Goal: Task Accomplishment & Management: Complete application form

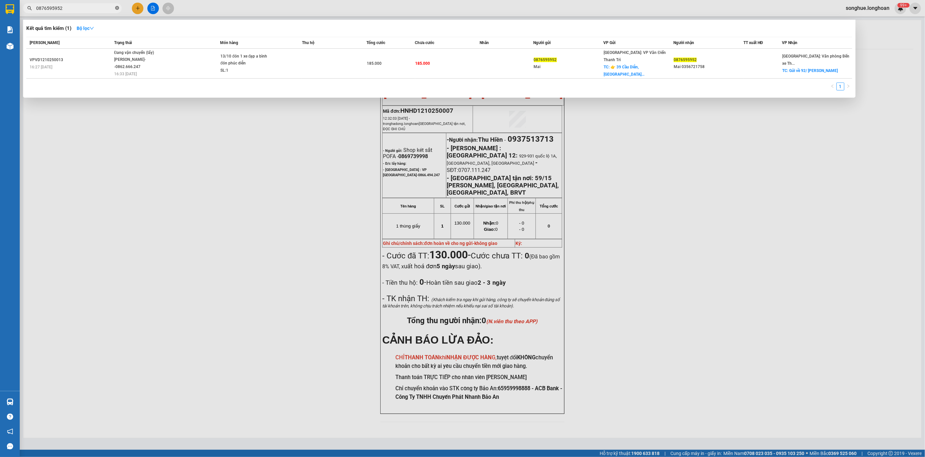
click at [115, 9] on icon "close-circle" at bounding box center [117, 8] width 4 height 4
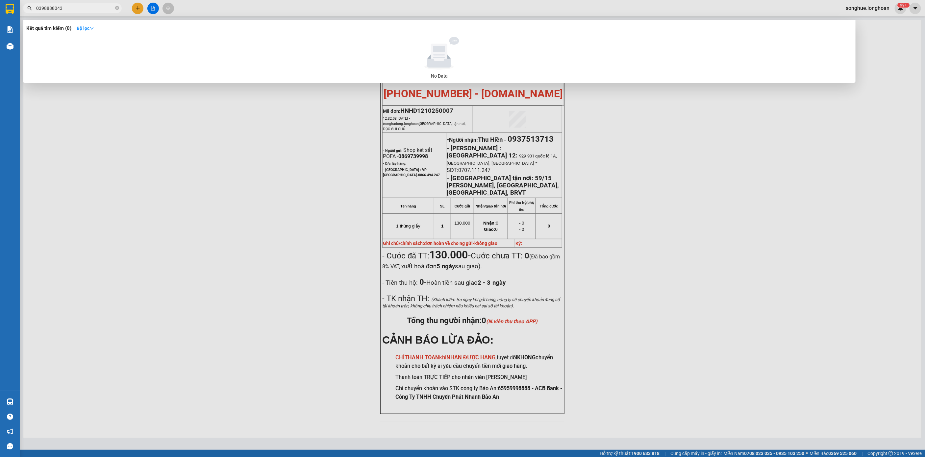
click at [107, 11] on input "0398888043" at bounding box center [75, 8] width 78 height 7
paste input "39680486"
type input "0339680486"
click at [116, 7] on icon "close-circle" at bounding box center [117, 8] width 4 height 4
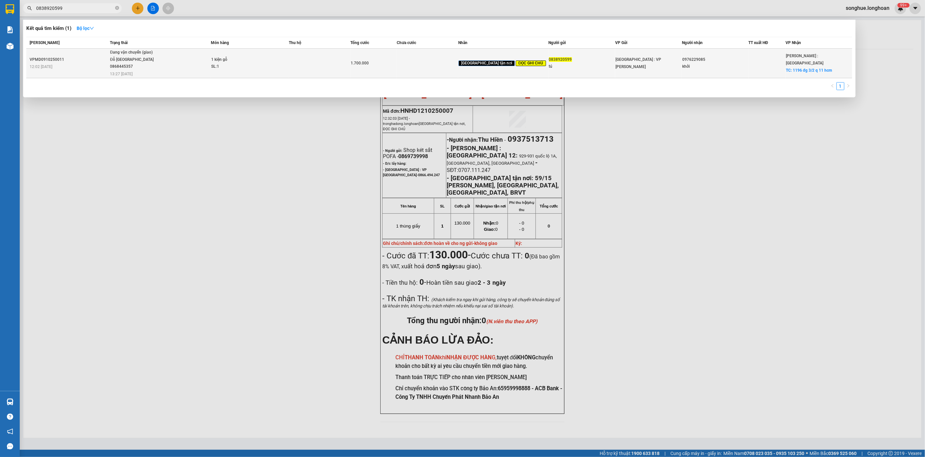
type input "0838920599"
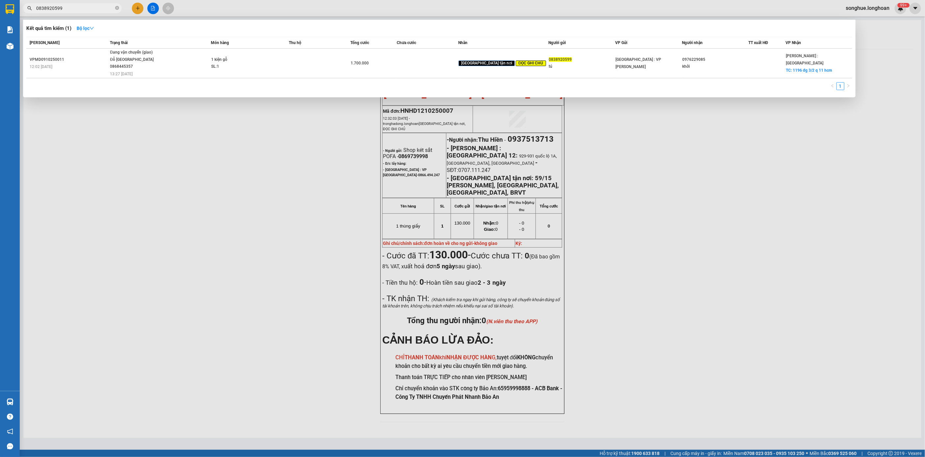
click at [136, 52] on div "Đang vận chuyển (giao)" at bounding box center [134, 52] width 49 height 7
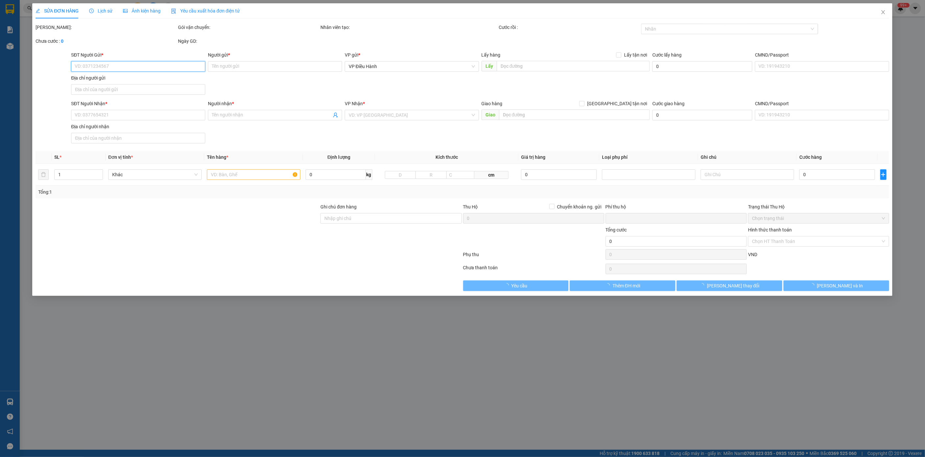
type input "0838920599"
type input "tú"
type input "0976229085"
type input "khởi"
checkbox input "true"
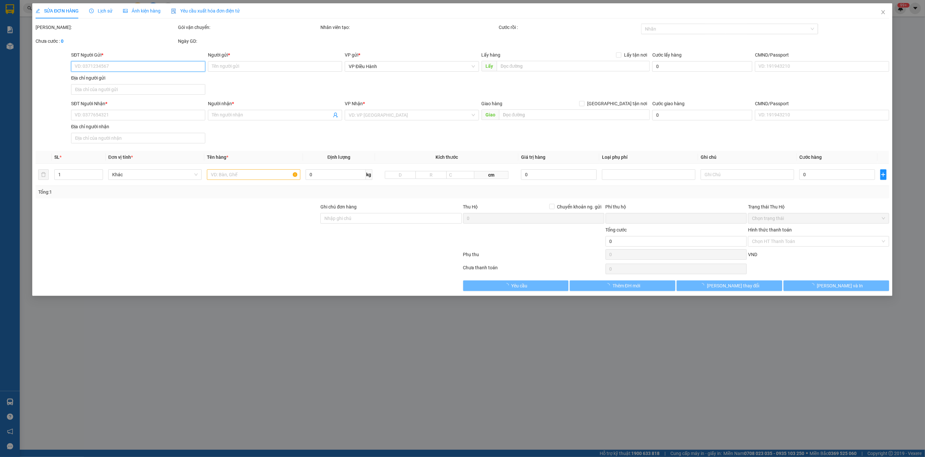
type input "1196 đg 3/2 q 11 hcm"
type input "hàng ko đồng kiểm giao nguyên kiện hư vỡ k đền ( giao giờ hành chính từ 8h - 16…"
type input "0"
type input "1.700.000"
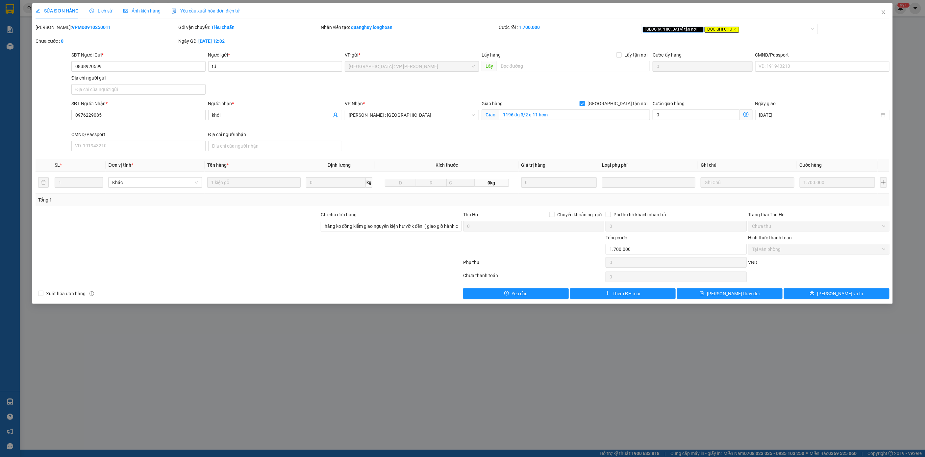
click at [105, 15] on div "Lịch sử" at bounding box center [100, 10] width 23 height 15
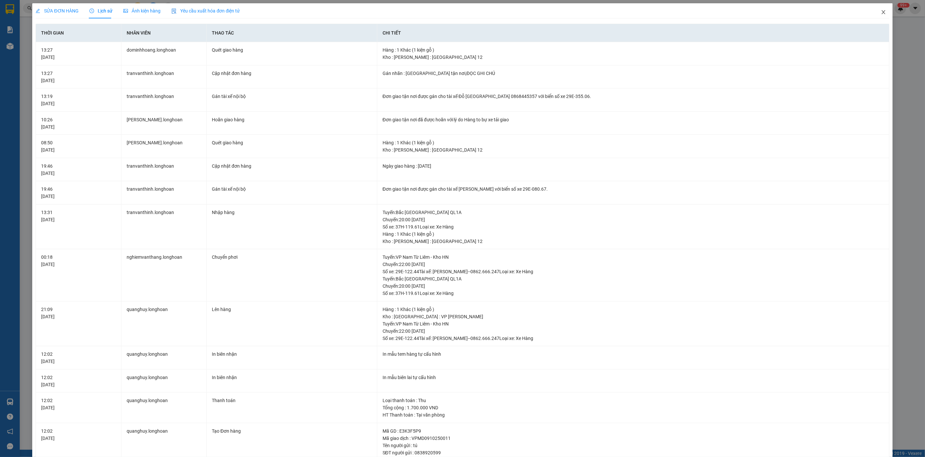
click at [878, 5] on span "Close" at bounding box center [884, 12] width 18 height 18
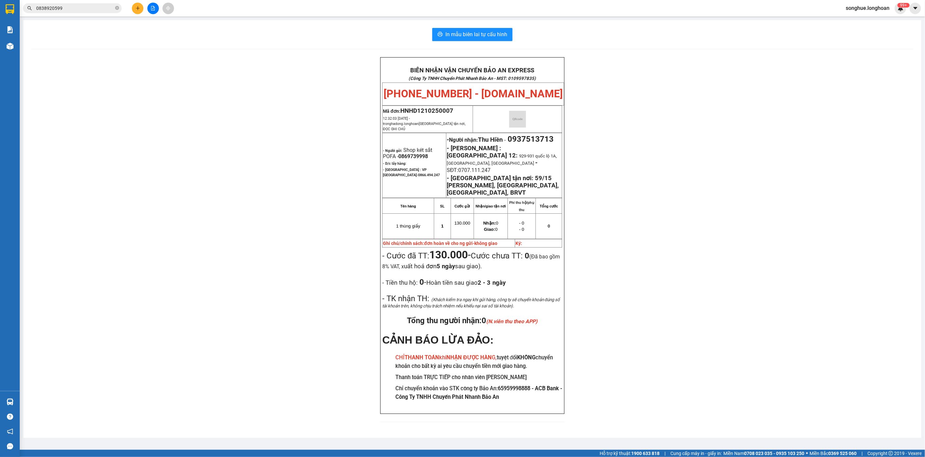
click at [98, 11] on input "0838920599" at bounding box center [75, 8] width 78 height 7
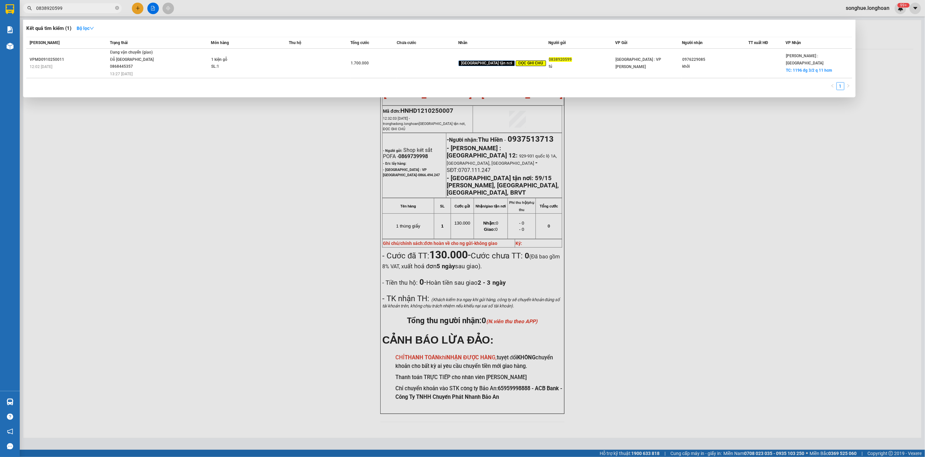
click at [98, 11] on input "0838920599" at bounding box center [75, 8] width 78 height 7
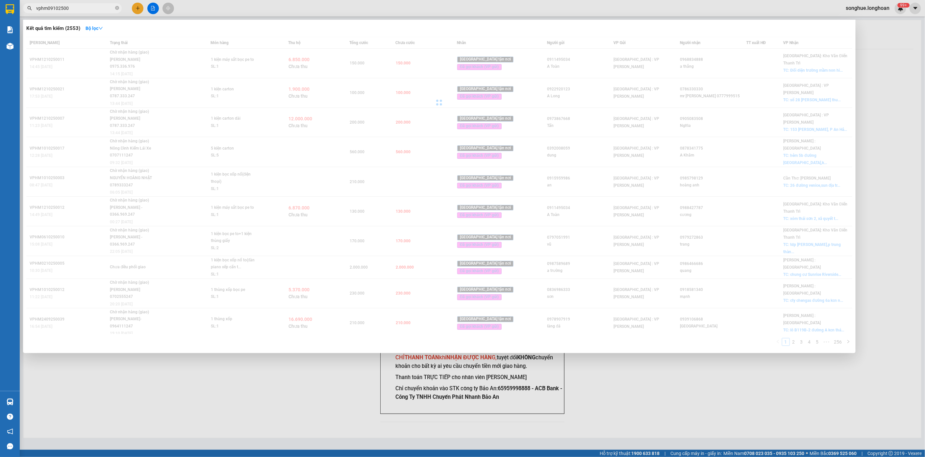
type input "vphm09102500"
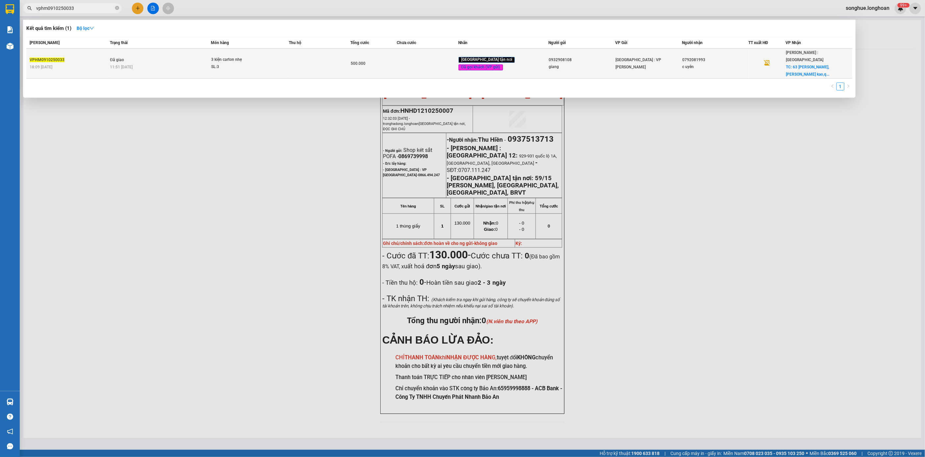
type input "vphm0910250033"
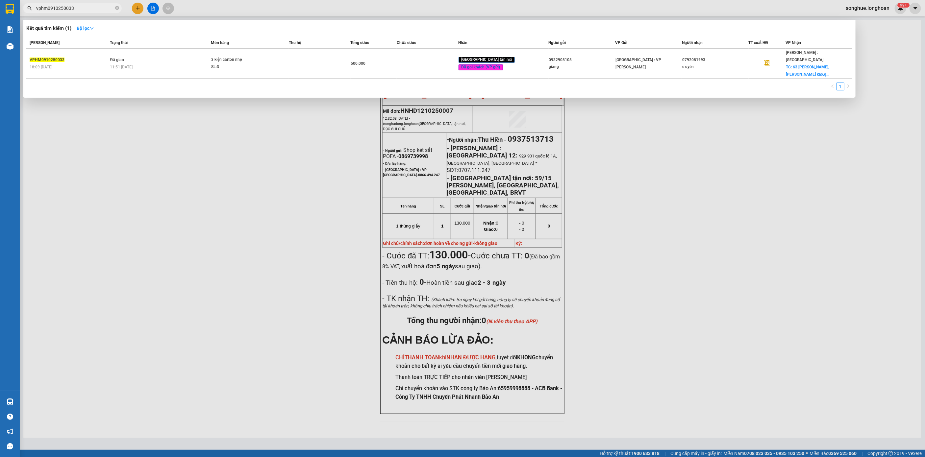
click at [162, 50] on td "Đã giao 11:51 - 13/10" at bounding box center [160, 64] width 103 height 30
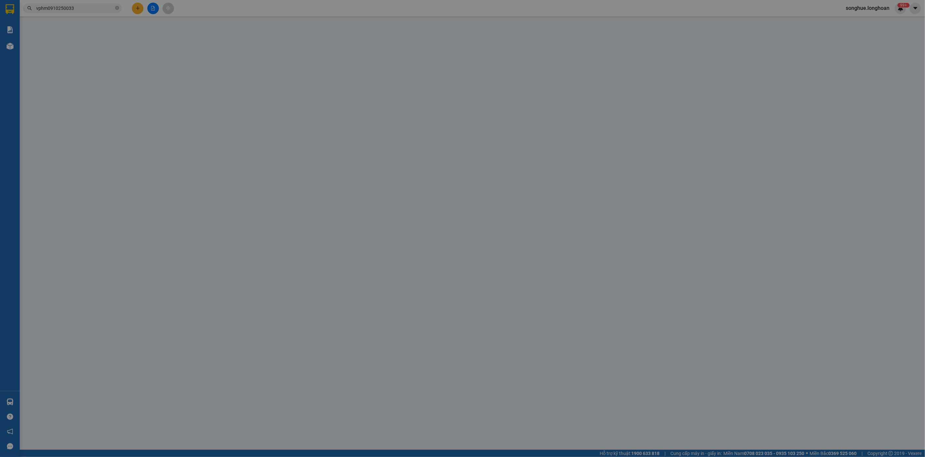
type input "0932908108"
type input "giang"
type input "0792081993"
type input "c uyên"
checkbox input "true"
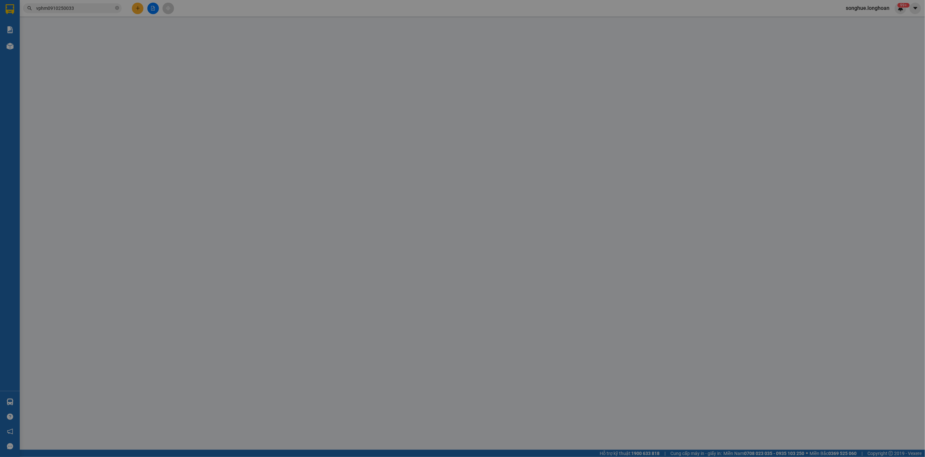
type input "63 mạc đĩnh chi,p đa kao,quận 1,hcm"
type input "0"
type input "500.000"
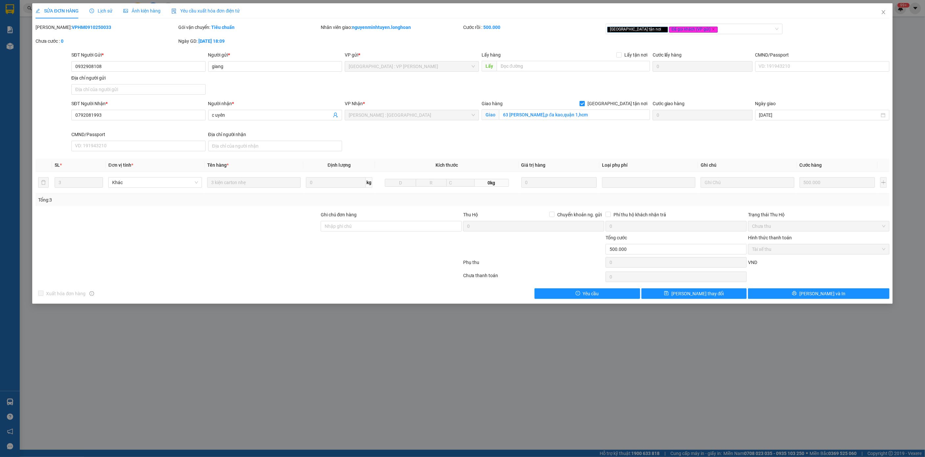
click at [75, 31] on div "Mã ĐH: VPHM0910250033" at bounding box center [106, 31] width 142 height 14
click at [74, 27] on b "VPHM0910250033" at bounding box center [91, 27] width 39 height 5
copy b "VPHM0910250033"
click at [883, 9] on span "Close" at bounding box center [884, 12] width 18 height 18
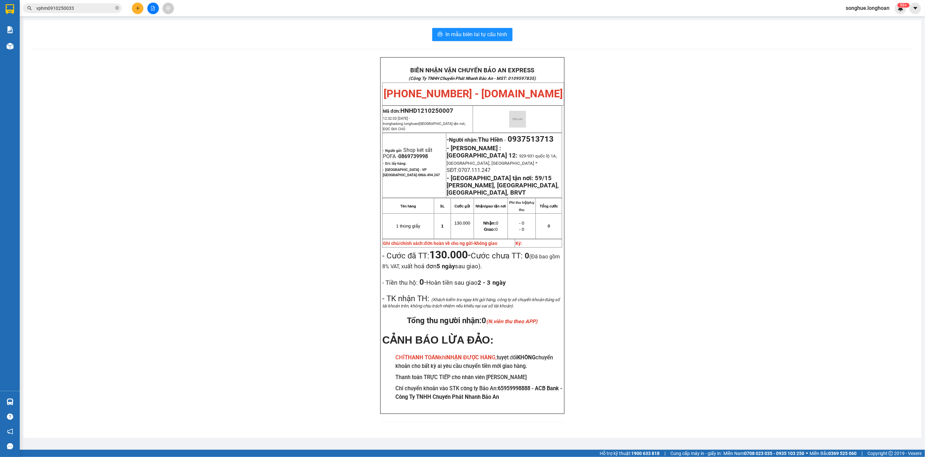
click at [102, 3] on span "vphm0910250033" at bounding box center [72, 8] width 99 height 10
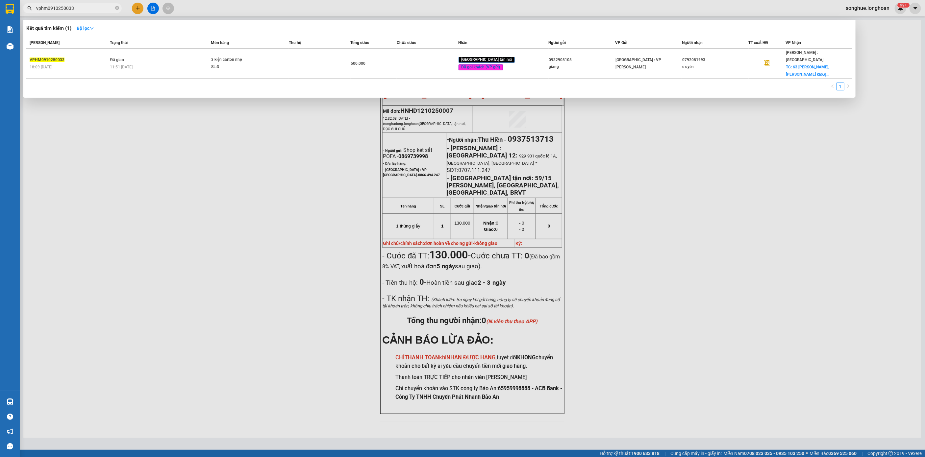
click at [112, 9] on input "vphm0910250033" at bounding box center [75, 8] width 78 height 7
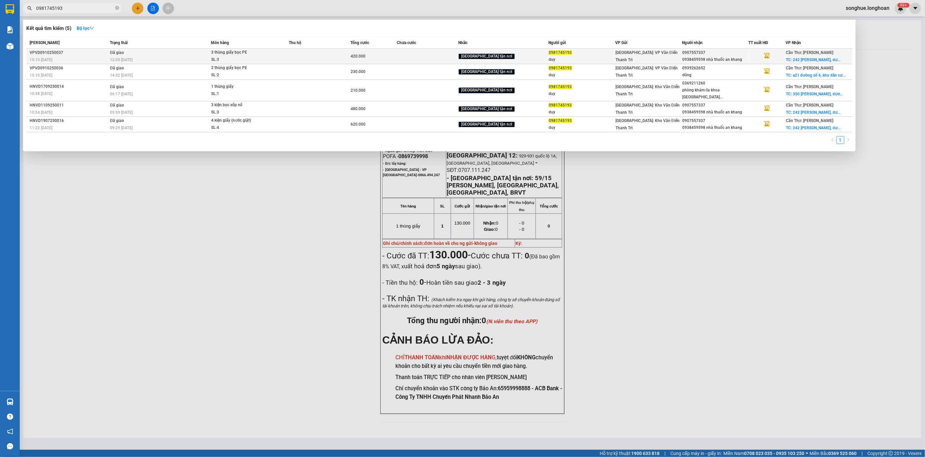
type input "0981745193"
click at [205, 59] on div "12:05 - 13/10" at bounding box center [160, 59] width 101 height 7
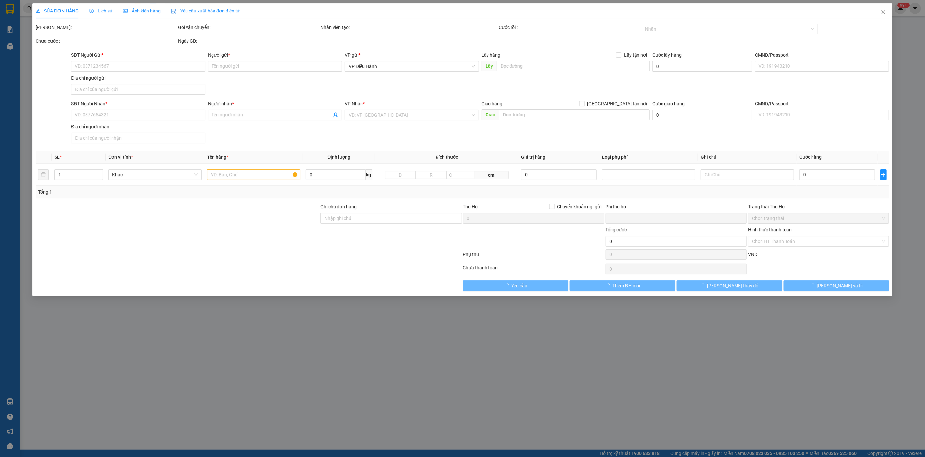
type input "0981745193"
type input "duy"
type input "0907557337"
type input "0938459598 nhà thuốc an khang"
checkbox input "true"
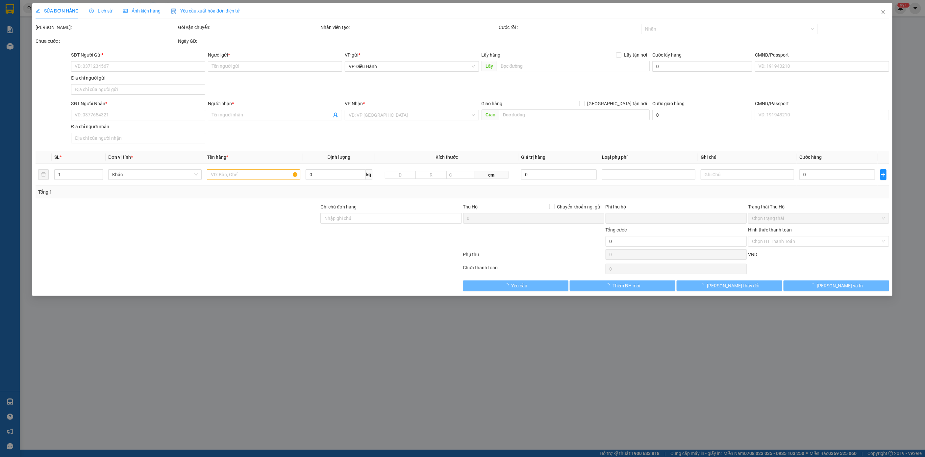
type input "242 nguyễn trung trực, dương đông phú quốc"
type input "0"
type input "420.000"
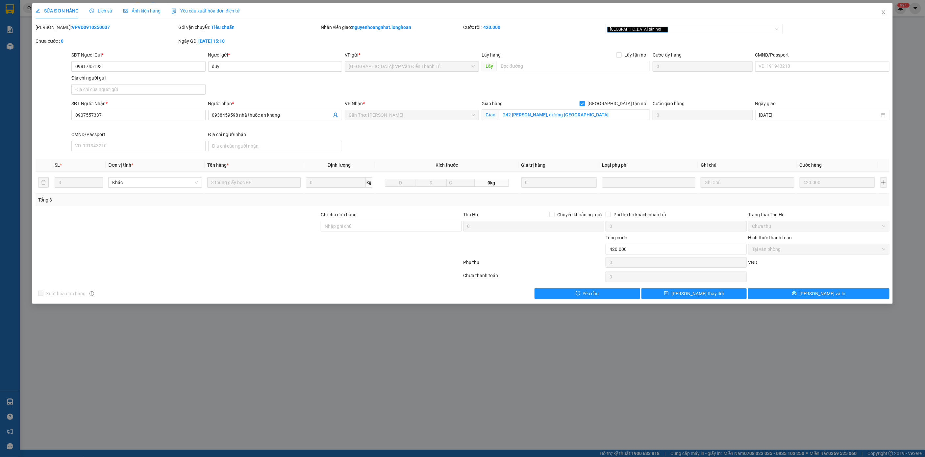
click at [98, 8] on span "Lịch sử" at bounding box center [100, 10] width 23 height 5
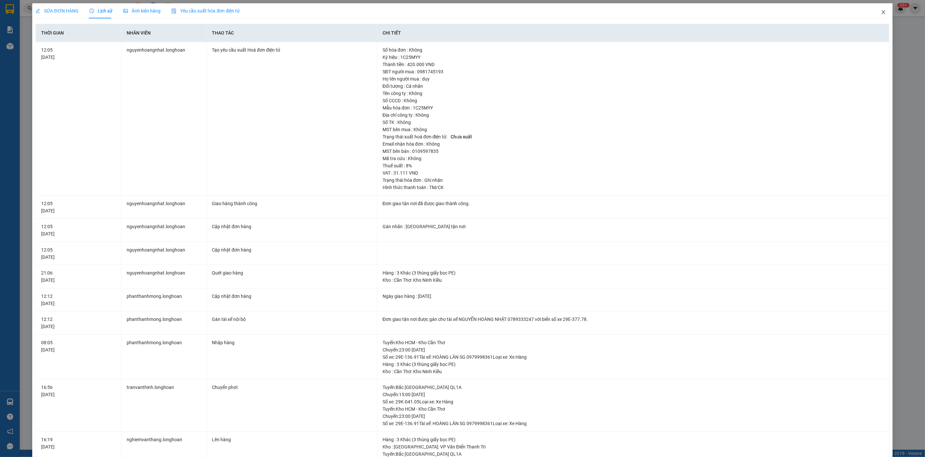
click at [882, 12] on icon "close" at bounding box center [884, 12] width 4 height 4
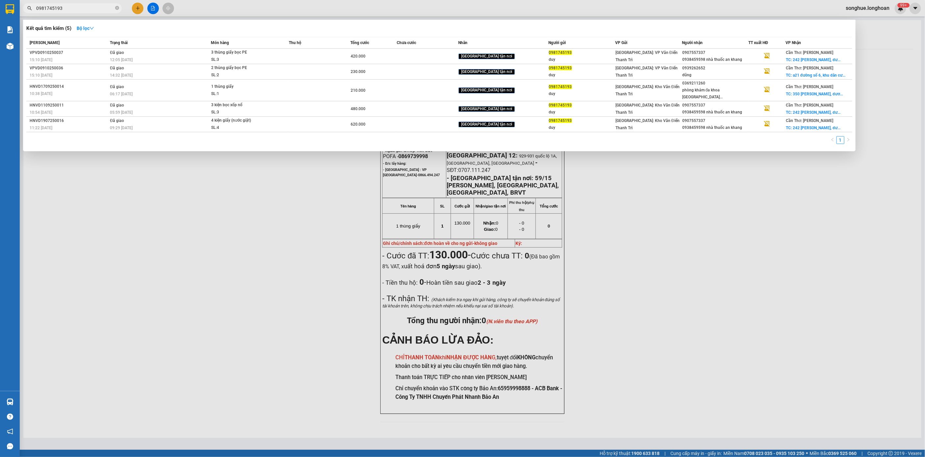
click at [78, 5] on input "0981745193" at bounding box center [75, 8] width 78 height 7
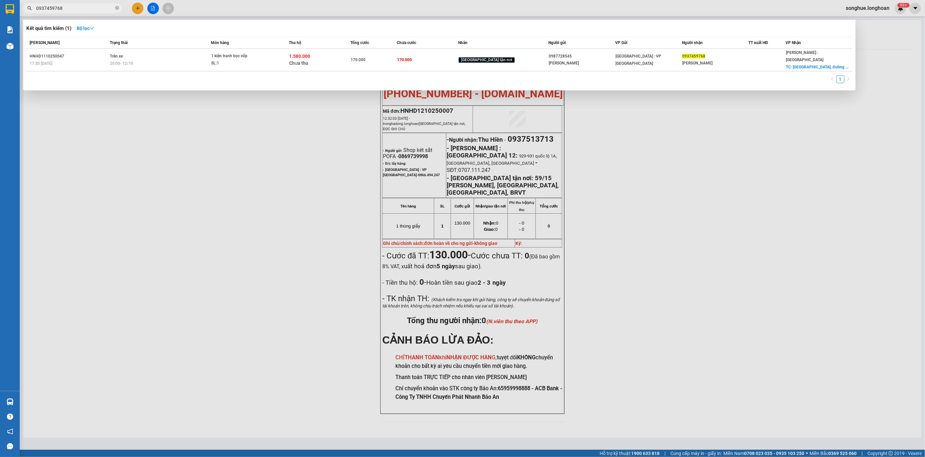
type input "0937459768"
click at [105, 46] on div "[PERSON_NAME]" at bounding box center [69, 42] width 79 height 7
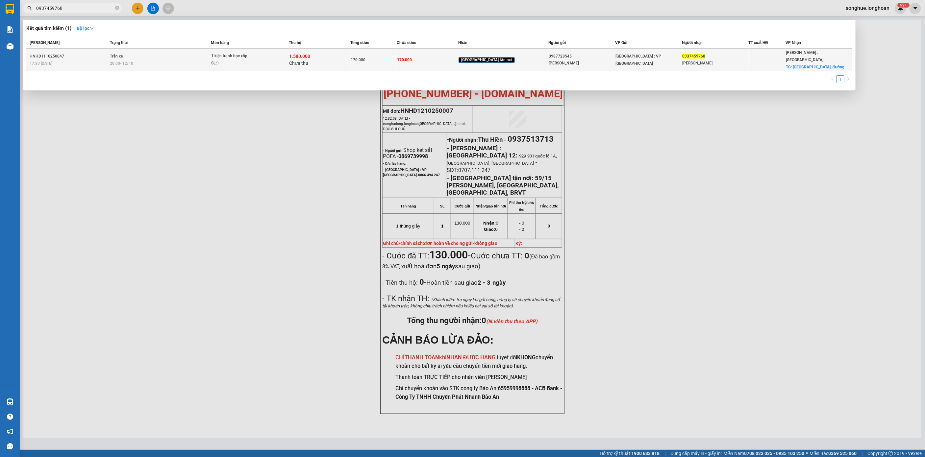
click at [143, 62] on div "20:00 - 12/10" at bounding box center [160, 63] width 101 height 7
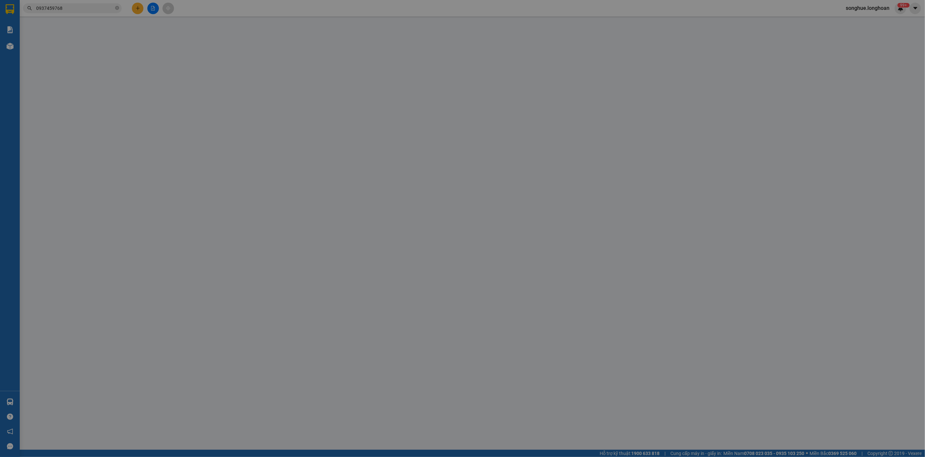
type input "0987728545"
type input "Quỳnh Anh"
type input "0937459768"
type input "Nguyễn Thu Thảo"
checkbox input "true"
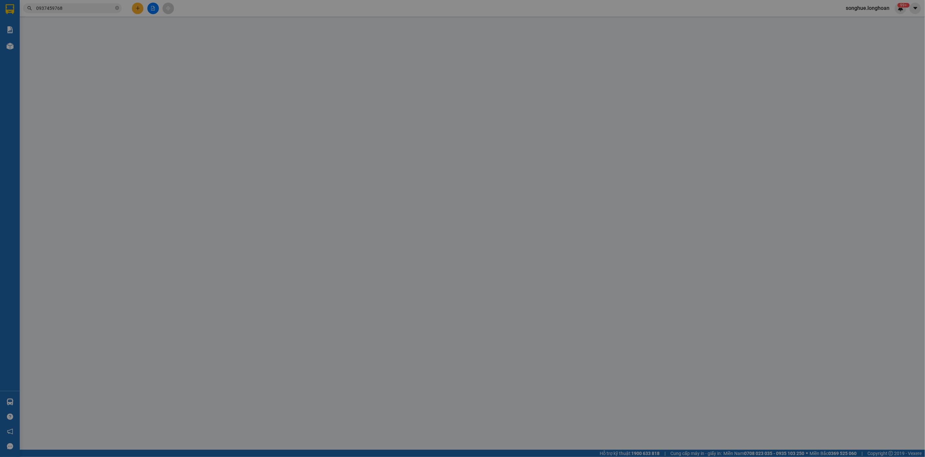
type input "Midori Park Haruka, đường Võ Nguyên Giáp, Phường Hoà Phú, TPTDM, Bình Dương"
type input "170.000"
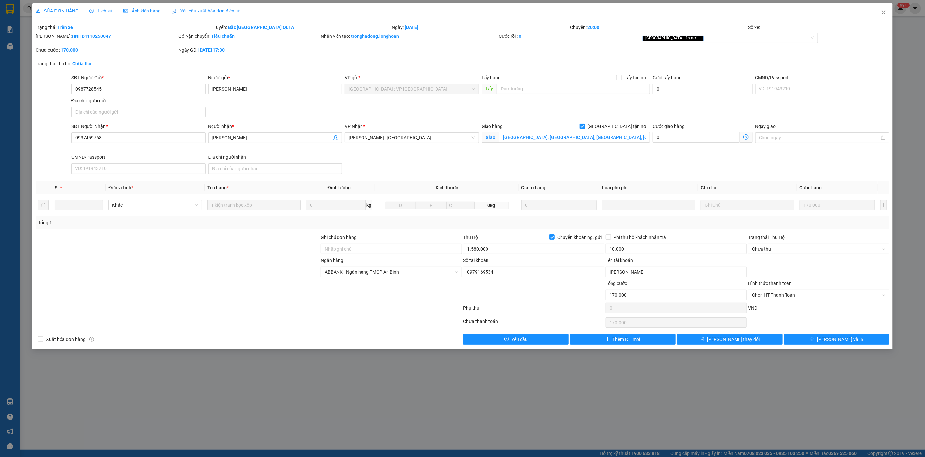
click at [887, 10] on span "Close" at bounding box center [884, 12] width 18 height 18
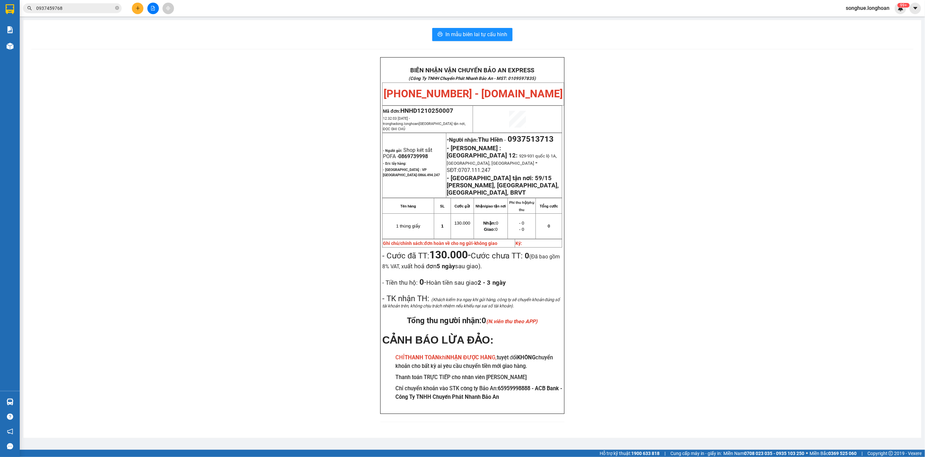
click at [89, 10] on input "0937459768" at bounding box center [75, 8] width 78 height 7
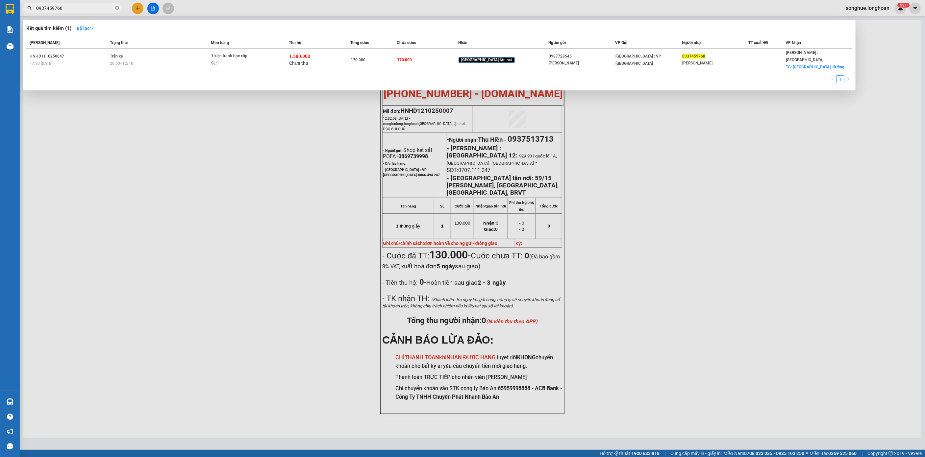
click at [89, 10] on input "0937459768" at bounding box center [75, 8] width 78 height 7
paste input "15.822.616"
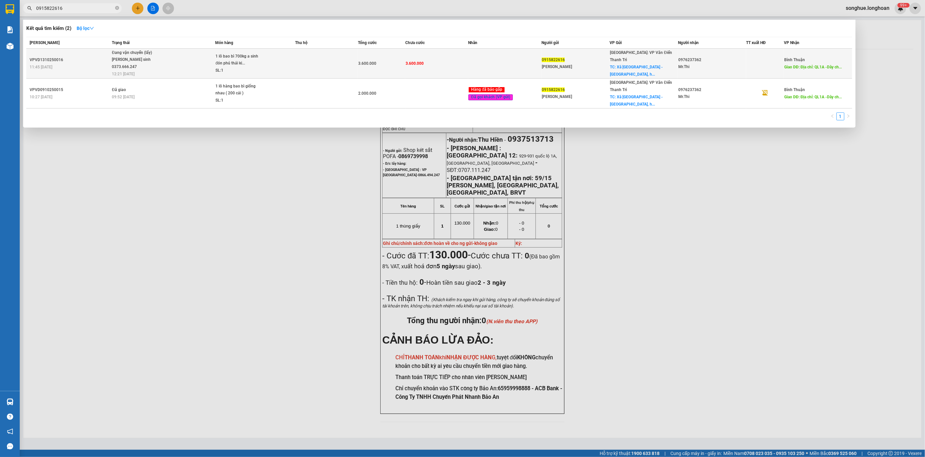
type input "0915822616"
click at [143, 59] on div "Vũ văn sinh 0373.666.247" at bounding box center [136, 63] width 49 height 14
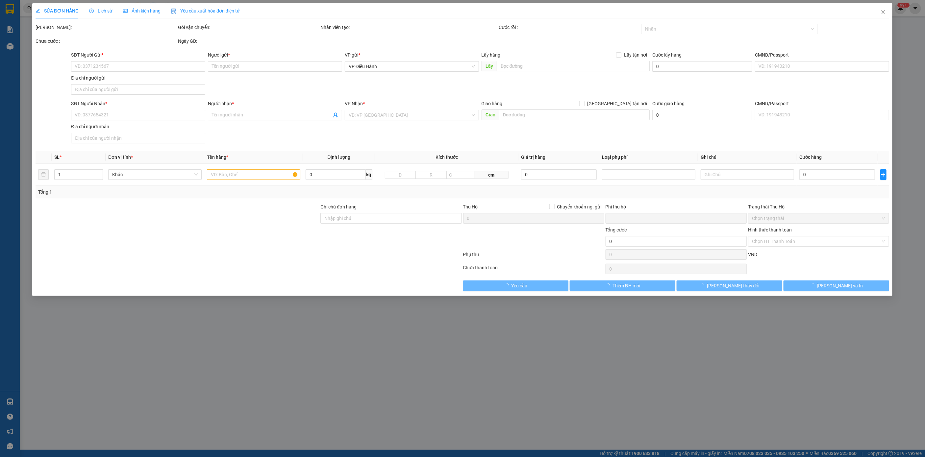
type input "0915822616"
type input "Vũ Xuân Thế"
checkbox input "true"
type input "Xã Phú Thái - kim thành, hải dương"
type input "0976237362"
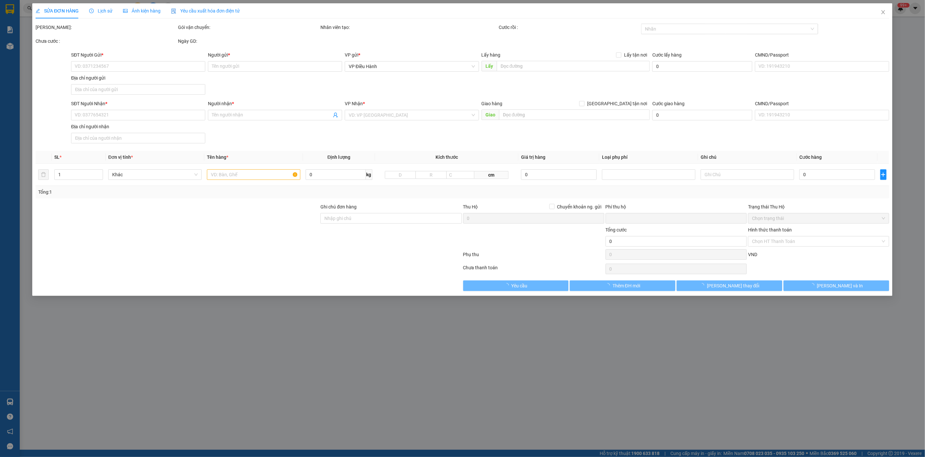
type input "Mr.Thi"
type input "Địa chỉ: QL1A -Dây chuyền phân tách tro xỉ (Bãi xỉ Nhà máy Nhiệt điện Vĩnh Tân …"
type input "có vat"
type input "0"
type input "3.600.000"
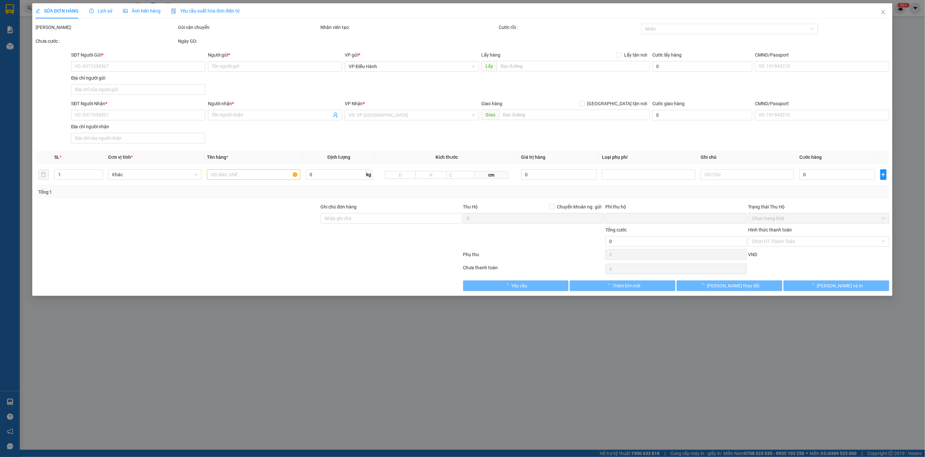
type input "3.600.000"
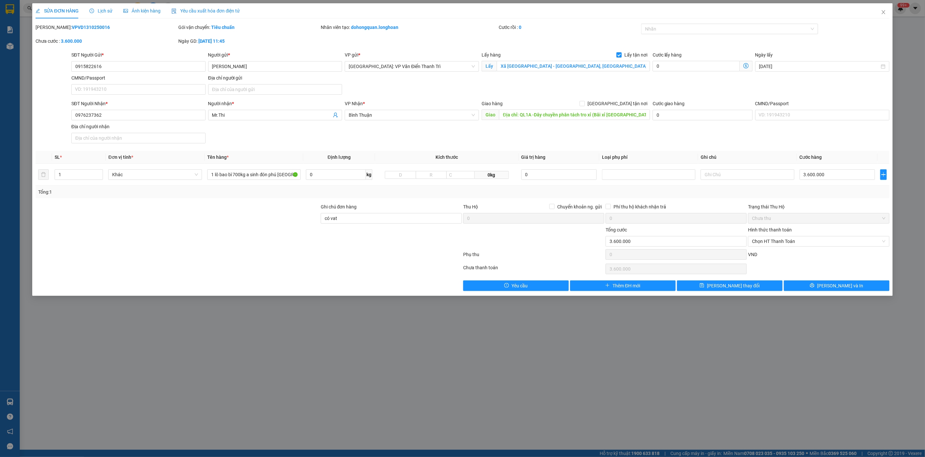
click at [111, 8] on span "Lịch sử" at bounding box center [100, 10] width 23 height 5
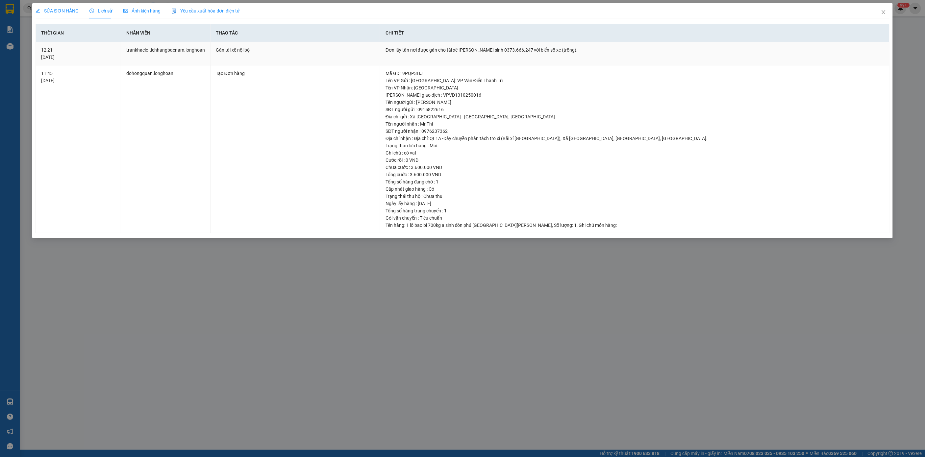
click at [480, 46] on div "Đơn lấy tận nơi được gán cho tài xế Vũ văn sinh 0373.666.247 với biển số xe (tr…" at bounding box center [635, 49] width 499 height 7
copy div "Đơn lấy tận nơi được gán cho tài xế Vũ văn sinh 0373.666.247 với biển số xe (tr…"
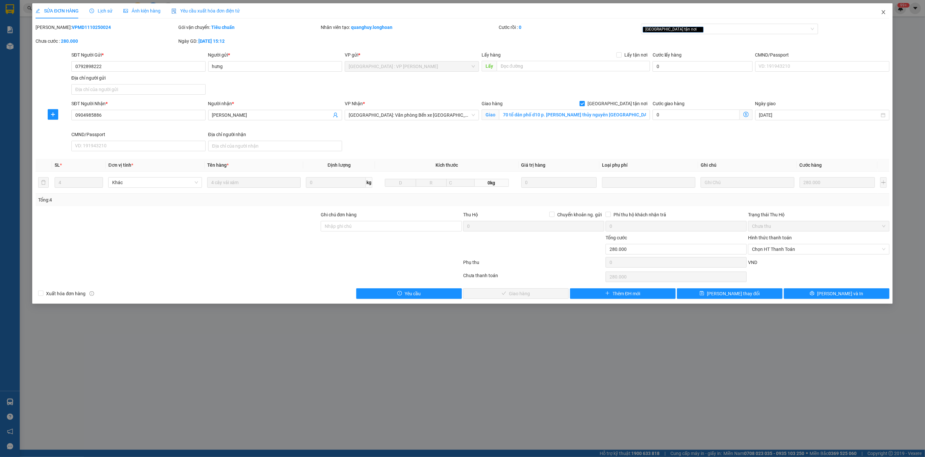
click at [887, 10] on span "Close" at bounding box center [884, 12] width 18 height 18
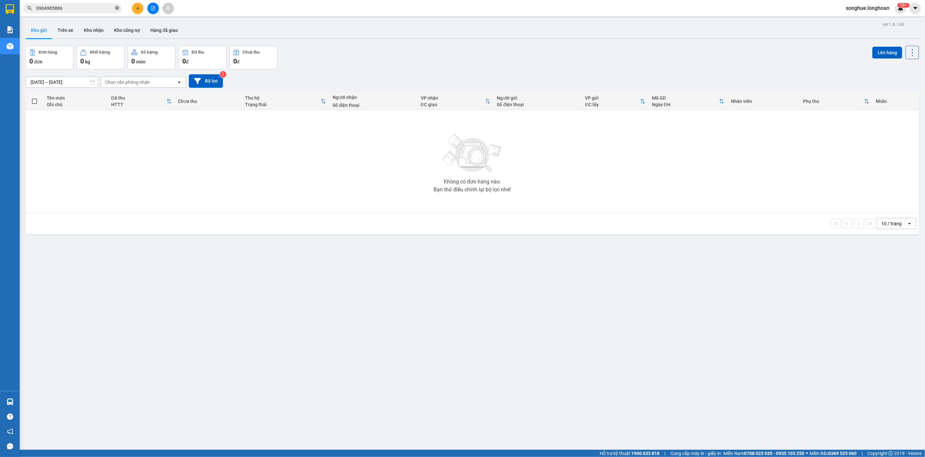
click at [116, 10] on span at bounding box center [117, 8] width 4 height 6
paste input "0876595952"
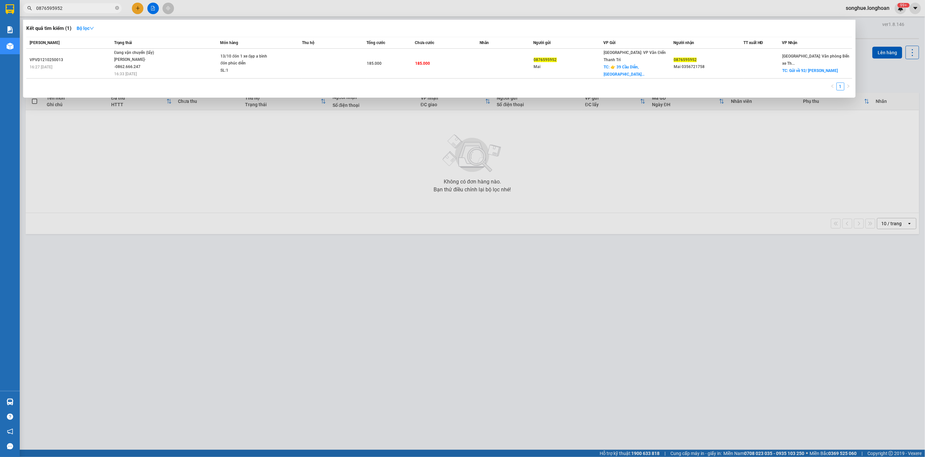
type input "0876595952"
click at [97, 59] on div "VPVD1210250013" at bounding box center [71, 60] width 83 height 7
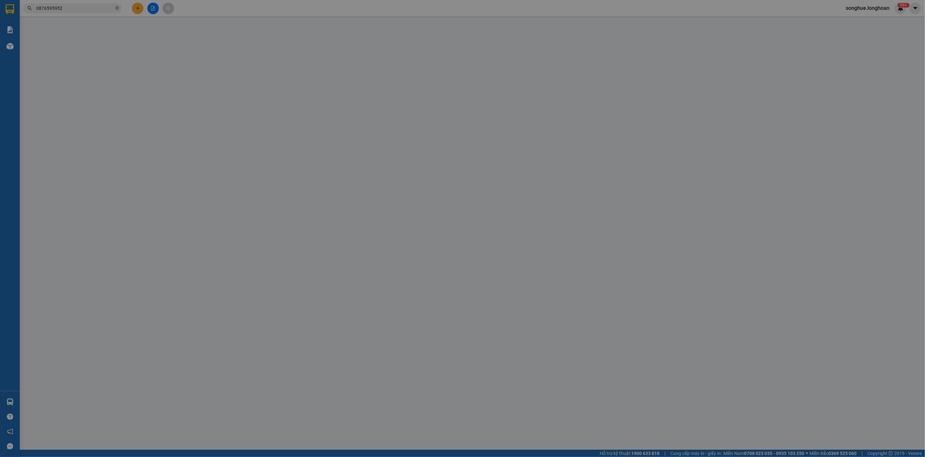
type input "0876595952"
type input "Mai"
checkbox input "true"
type input "👉 [STREET_ADDRESS]."
type input "0876595952"
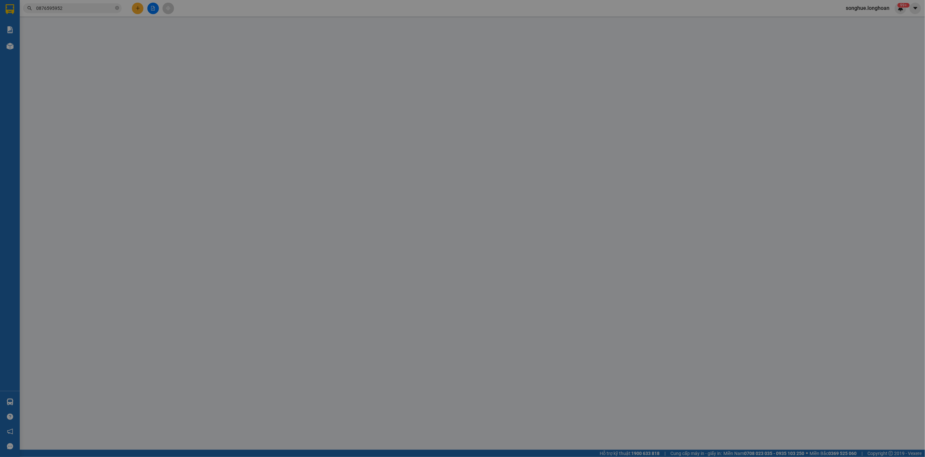
type input "Mai 0356721758"
checkbox input "true"
type input "Gửi về 92/ [PERSON_NAME] máy tơ [PERSON_NAME] hải phòng nhé"
type input "0"
type input "185.000"
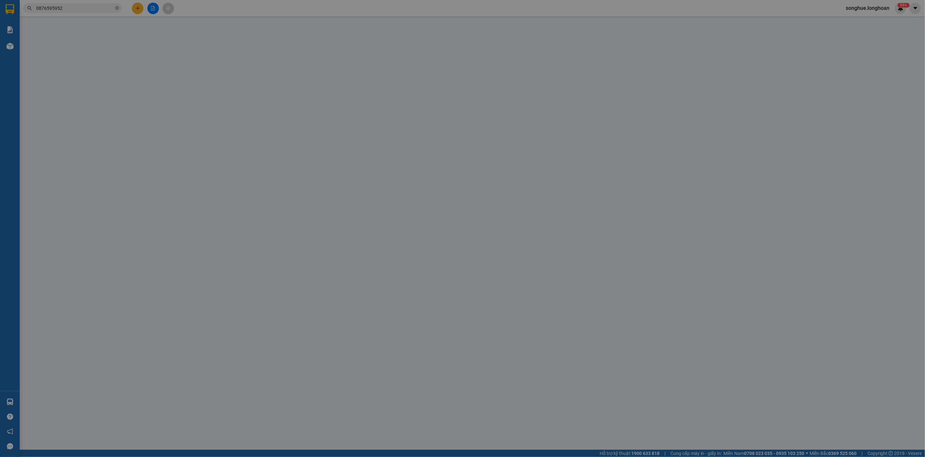
type input "185.000"
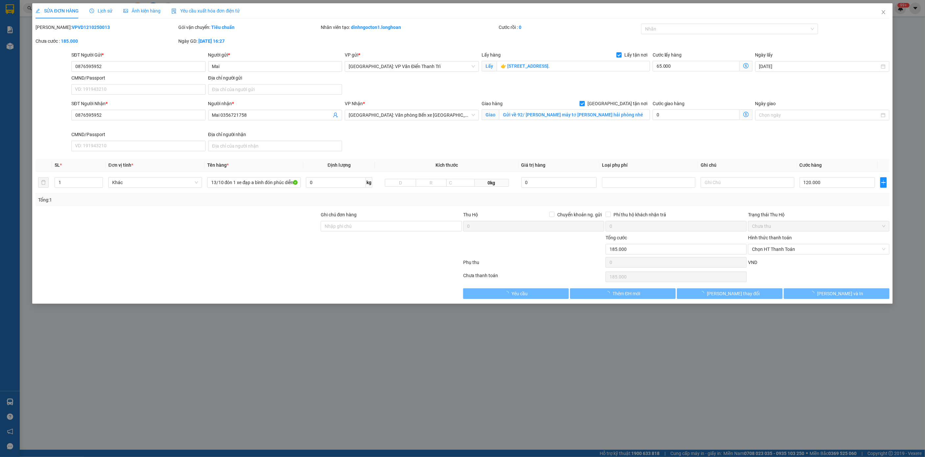
click at [97, 12] on span "Lịch sử" at bounding box center [100, 10] width 23 height 5
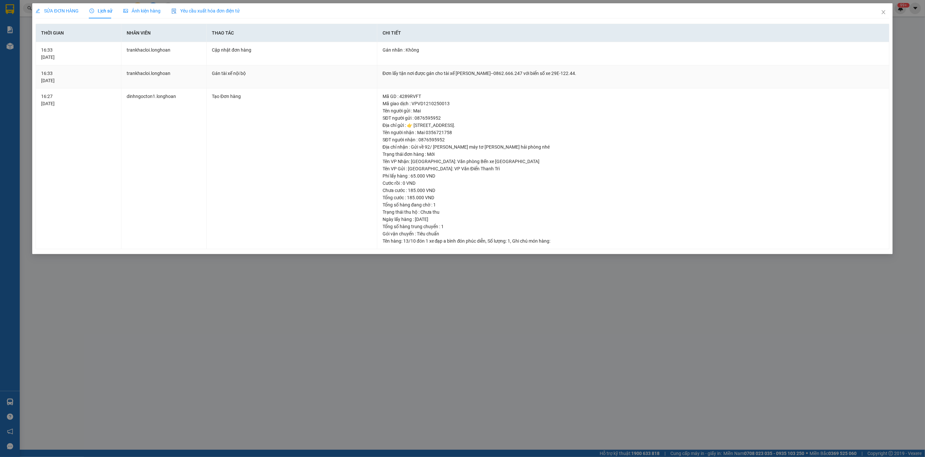
click at [456, 77] on div "Đơn lấy tận nơi được gán cho tài xế [PERSON_NAME]--0862.666.247 với biển số xe …" at bounding box center [633, 73] width 501 height 7
click at [457, 77] on div "Đơn lấy tận nơi được gán cho tài xế [PERSON_NAME]--0862.666.247 với biển số xe …" at bounding box center [633, 73] width 501 height 7
copy div "Đơn lấy tận nơi được gán cho tài xế [PERSON_NAME]--0862.666.247 với biển số xe …"
click at [887, 12] on span "Close" at bounding box center [884, 12] width 18 height 18
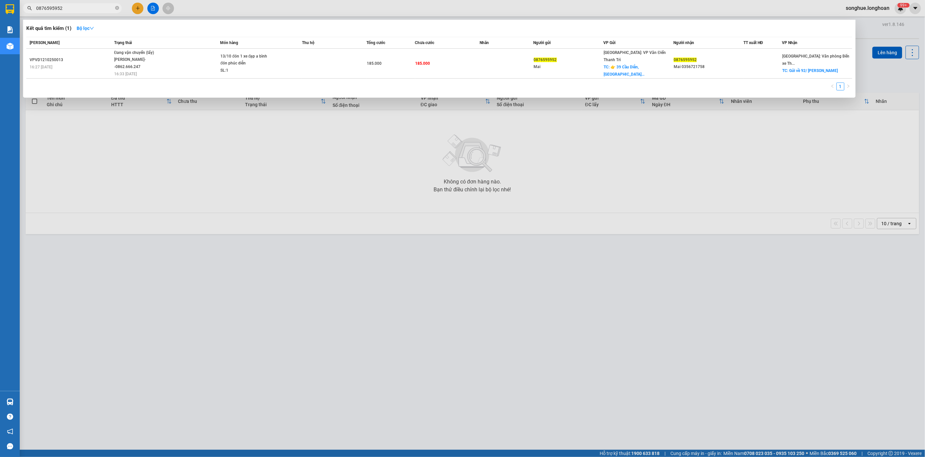
click at [109, 11] on input "0876595952" at bounding box center [75, 8] width 78 height 7
click at [116, 9] on icon "close-circle" at bounding box center [117, 8] width 4 height 4
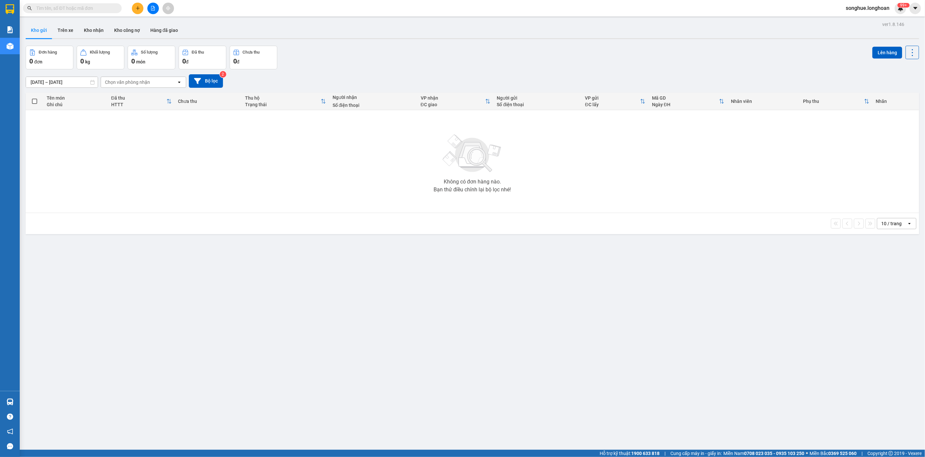
paste input "0913 361-373"
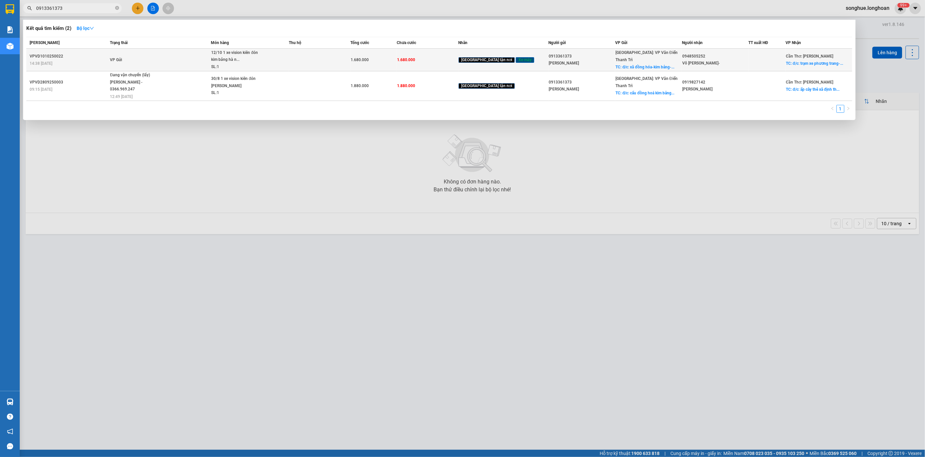
type input "0913361373"
click at [160, 57] on td "VP Gửi" at bounding box center [160, 60] width 103 height 23
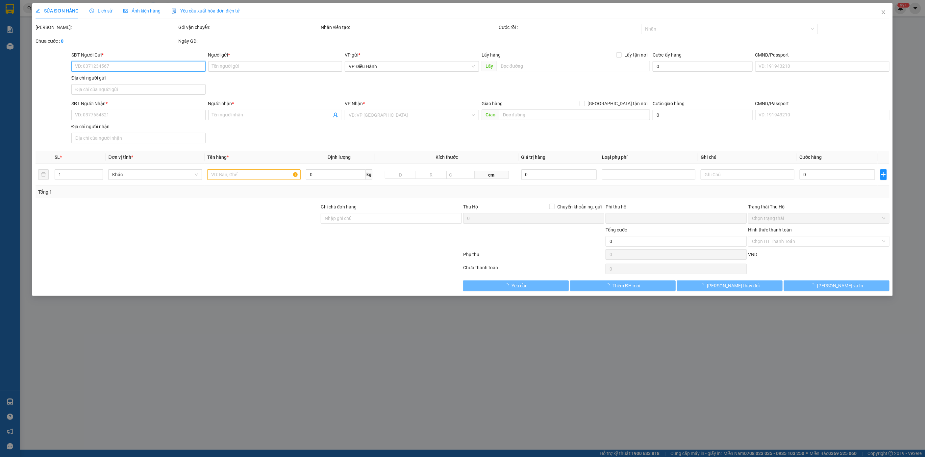
type input "0913361373"
type input "Nguyễn Cẩm Tú"
checkbox input "true"
type input "đ/c: xã đồng hóa-kim bảng-Hà Nam(cũ)"
type input "0948505252"
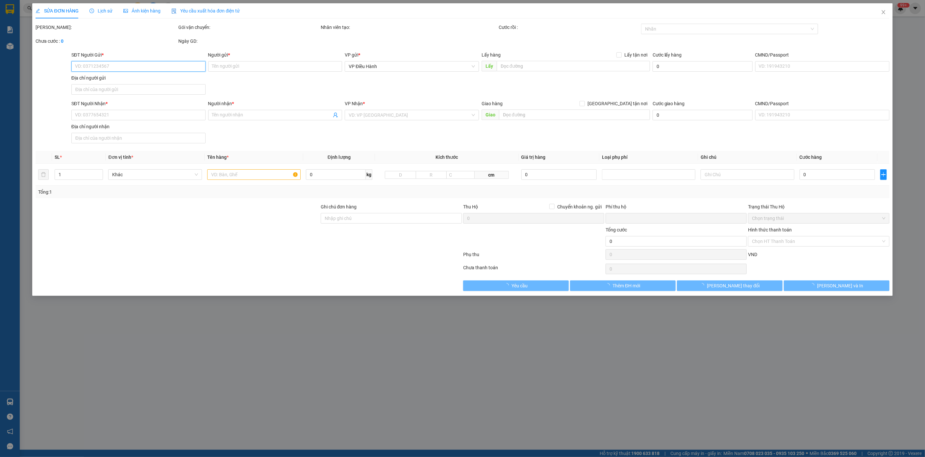
type input "Võ Hoàng Trí-"
checkbox input "true"
type input "đ/c: trạm xe phương trang-ấp 3 xã tắc Vân- Cà Mau"
type input "0"
type input "1.680.000"
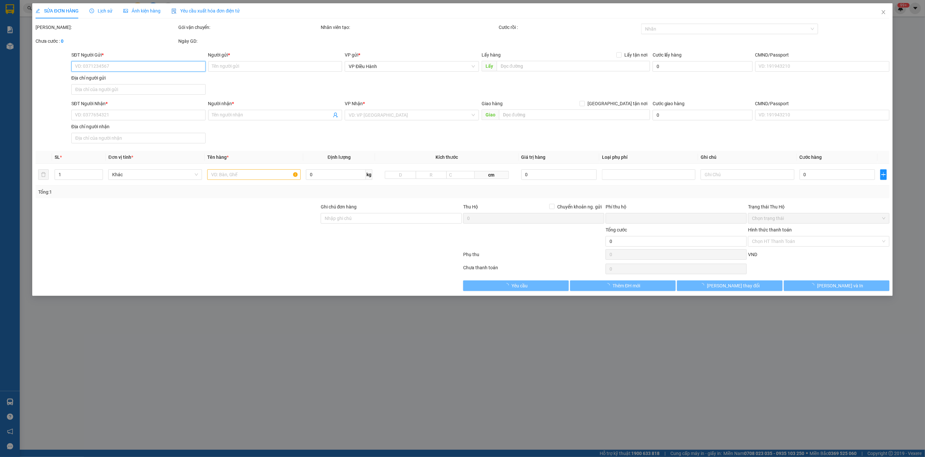
type input "1.680.000"
